Goal: Task Accomplishment & Management: Complete application form

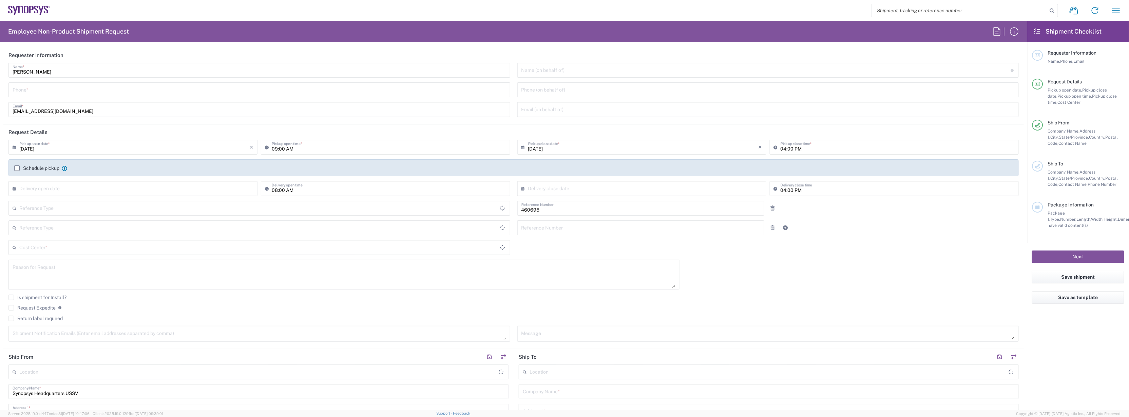
type input "Department"
type input "US01, SDG, M, HAPSOp 460695"
type input "Delivered at Place"
type input "[GEOGRAPHIC_DATA]"
type input "[US_STATE]"
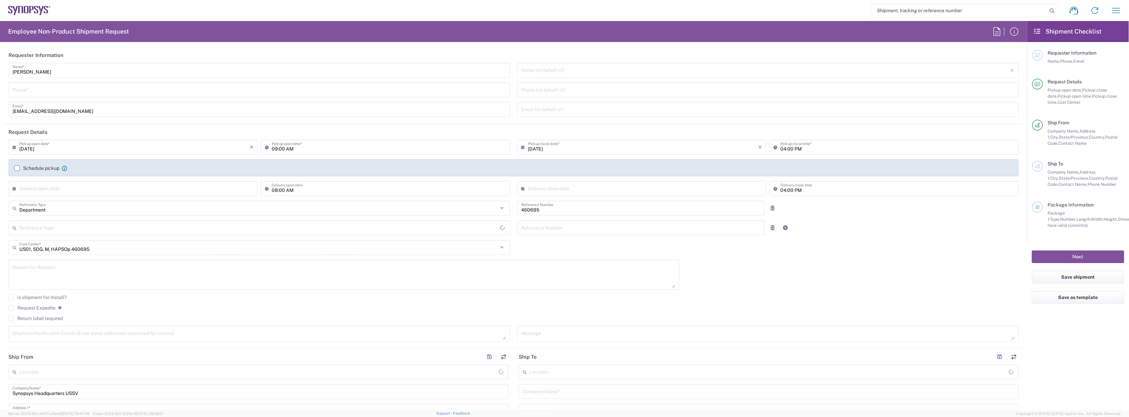
type input "[GEOGRAPHIC_DATA]"
type input "Headquarters USSV"
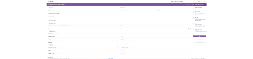
scroll to position [204, 0]
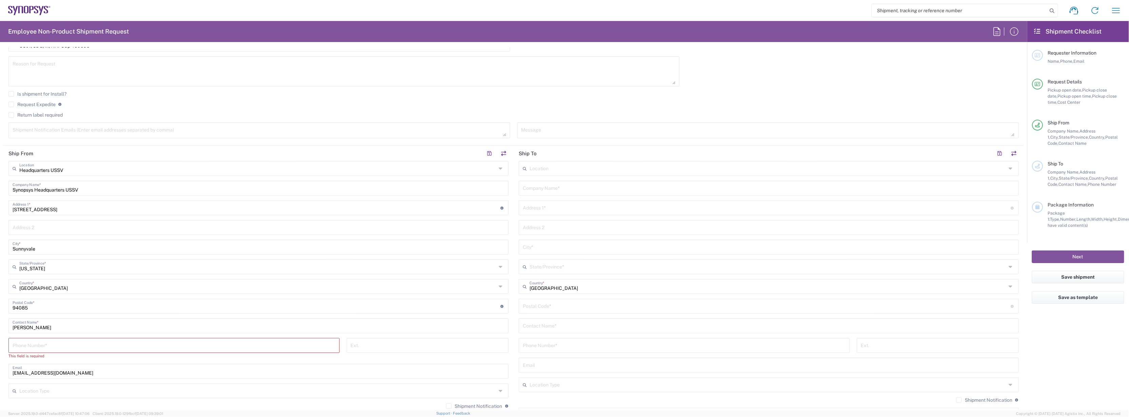
drag, startPoint x: 494, startPoint y: 284, endPoint x: 490, endPoint y: 290, distance: 7.3
click at [494, 284] on div "United States Country *" at bounding box center [258, 286] width 500 height 15
click at [482, 291] on input "text" at bounding box center [257, 286] width 477 height 12
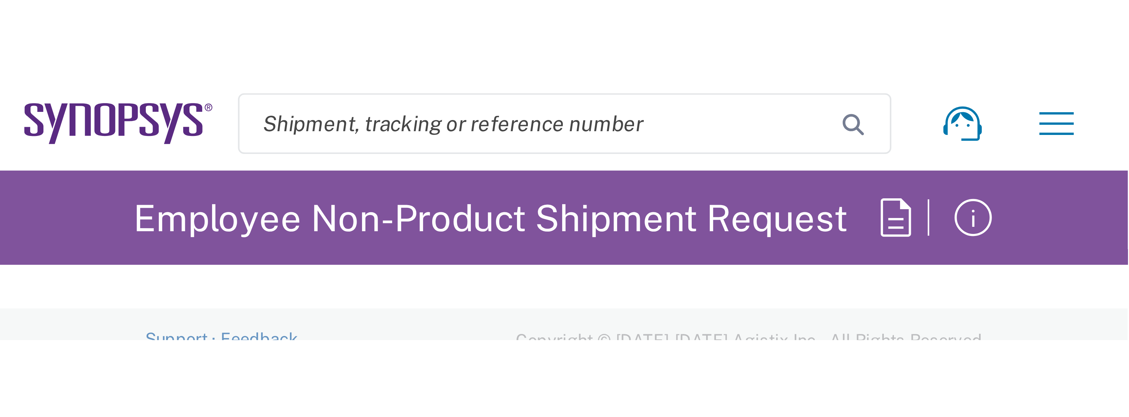
scroll to position [0, 0]
